Goal: Transaction & Acquisition: Purchase product/service

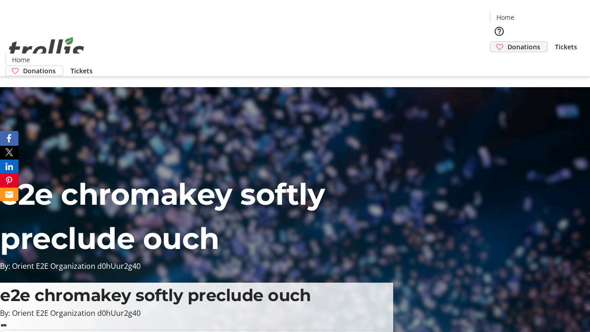
click at [507, 42] on span "Donations" at bounding box center [523, 47] width 33 height 10
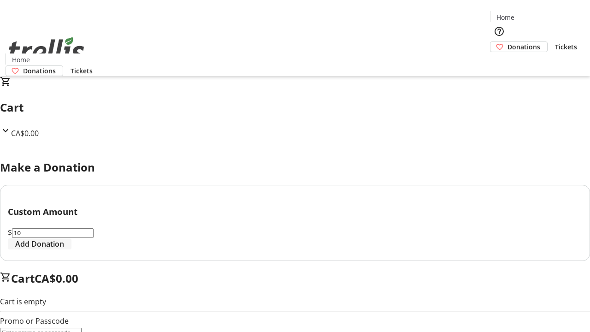
click at [64, 249] on span "Add Donation" at bounding box center [39, 243] width 49 height 11
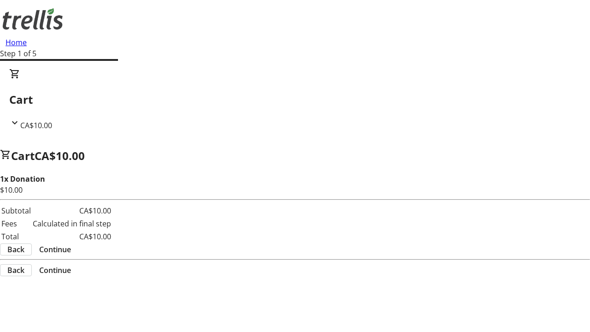
select select "CA"
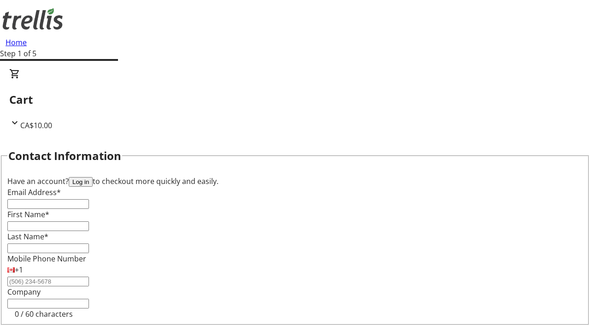
click at [93, 177] on button "Log in" at bounding box center [81, 182] width 24 height 10
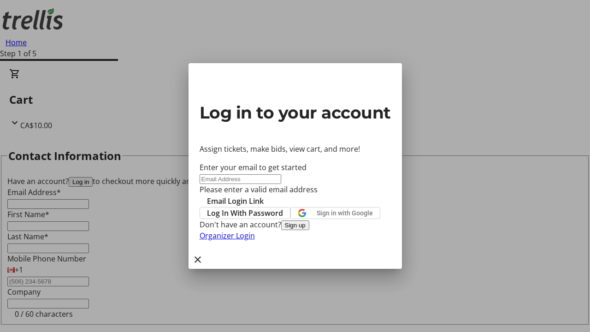
click at [309, 230] on button "Sign up" at bounding box center [295, 225] width 28 height 10
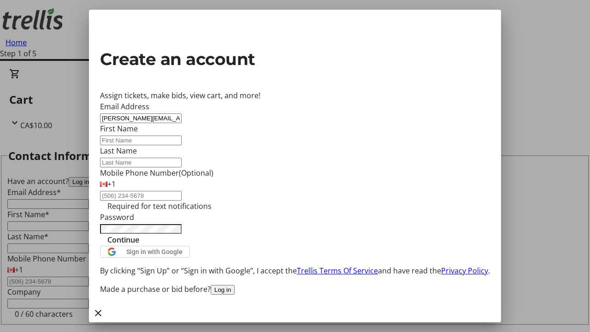
type input "[PERSON_NAME][EMAIL_ADDRESS][DOMAIN_NAME]"
type input "[PERSON_NAME]"
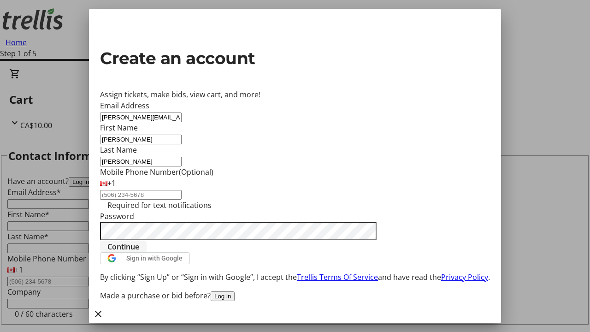
click at [139, 252] on span "Continue" at bounding box center [123, 246] width 32 height 11
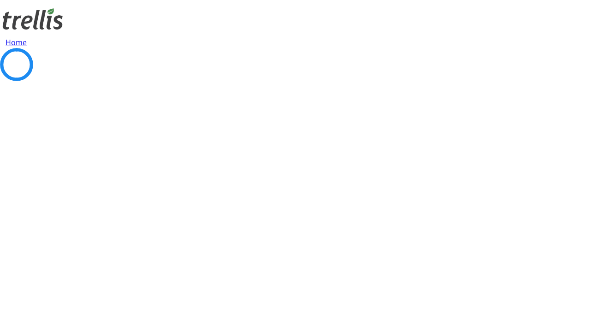
select select "CA"
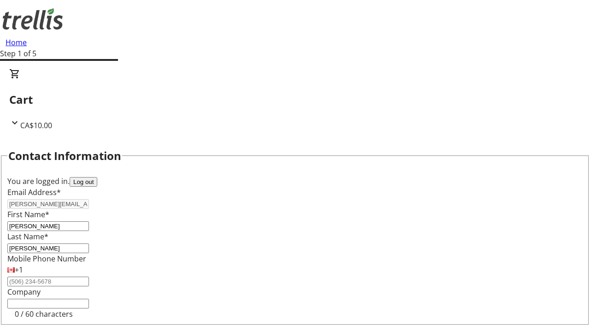
type input "[STREET_ADDRESS][PERSON_NAME]"
type input "Kelowna"
select select "BC"
type input "Kelowna"
type input "V1Y 0C2"
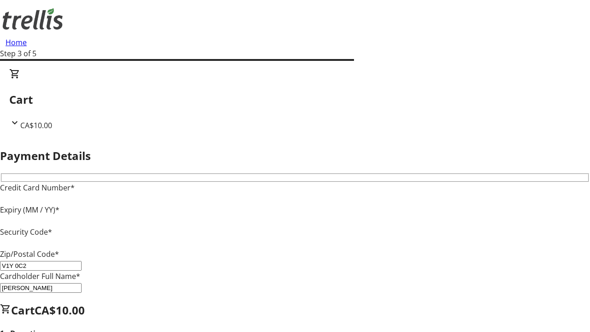
type input "V1Y 0C2"
